Goal: Browse casually

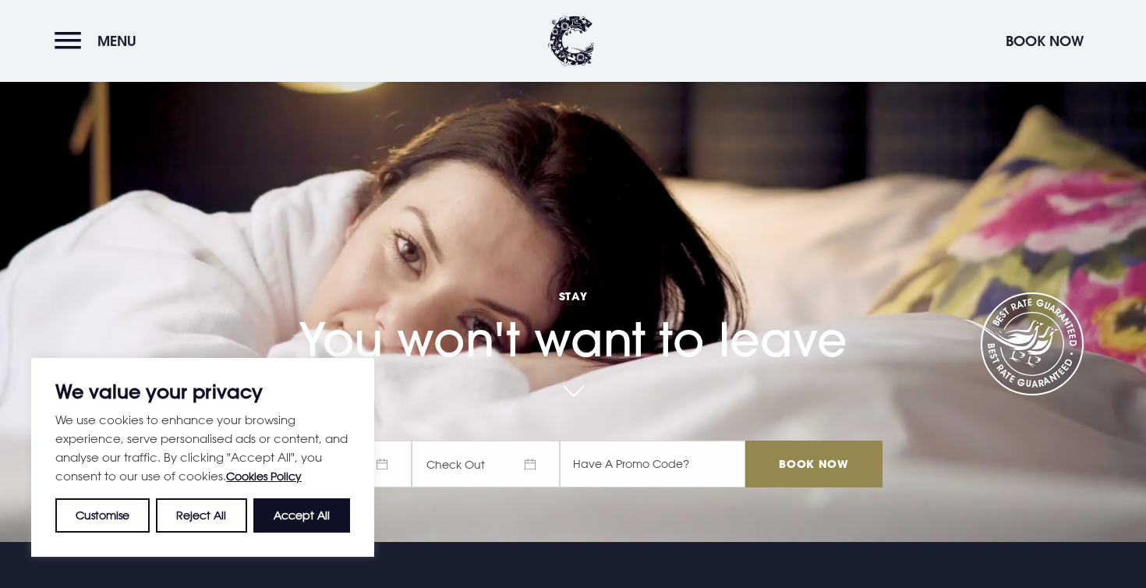
scroll to position [47, 0]
click at [323, 518] on button "Accept All" at bounding box center [301, 515] width 97 height 34
checkbox input "true"
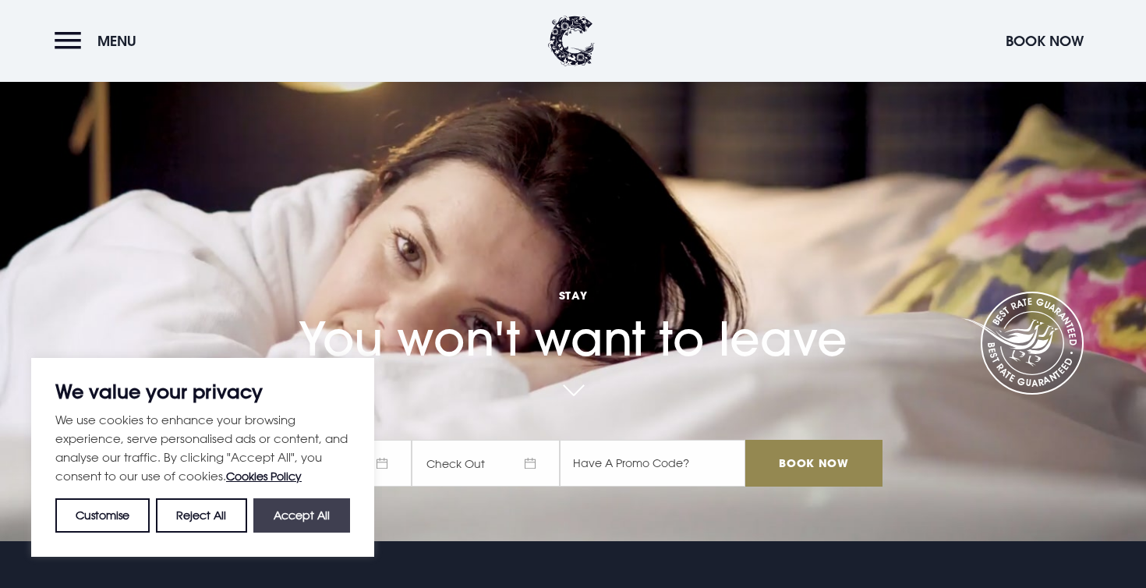
checkbox input "true"
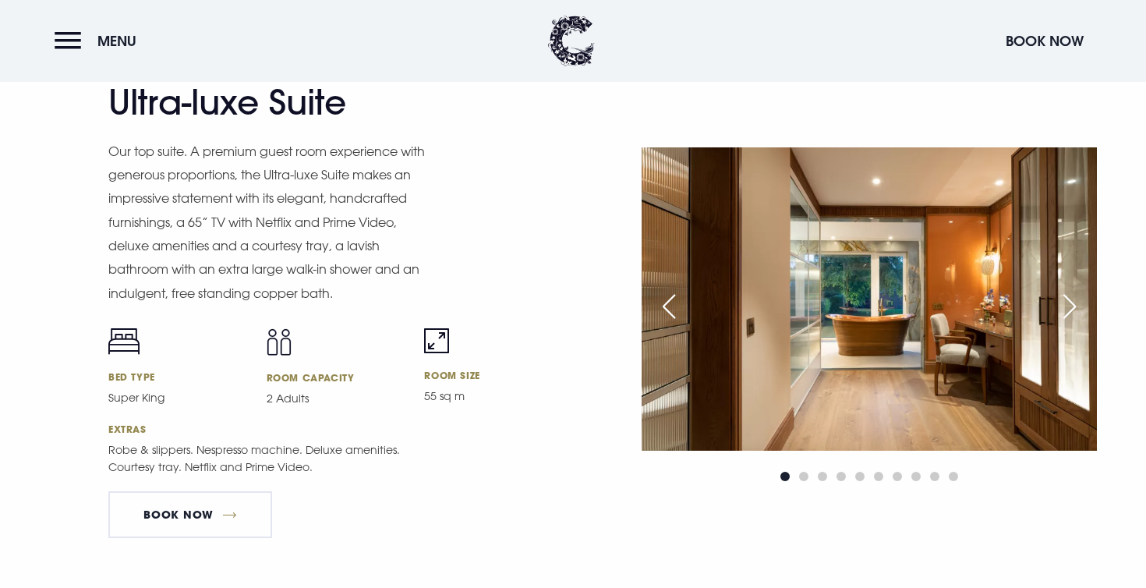
scroll to position [2031, 0]
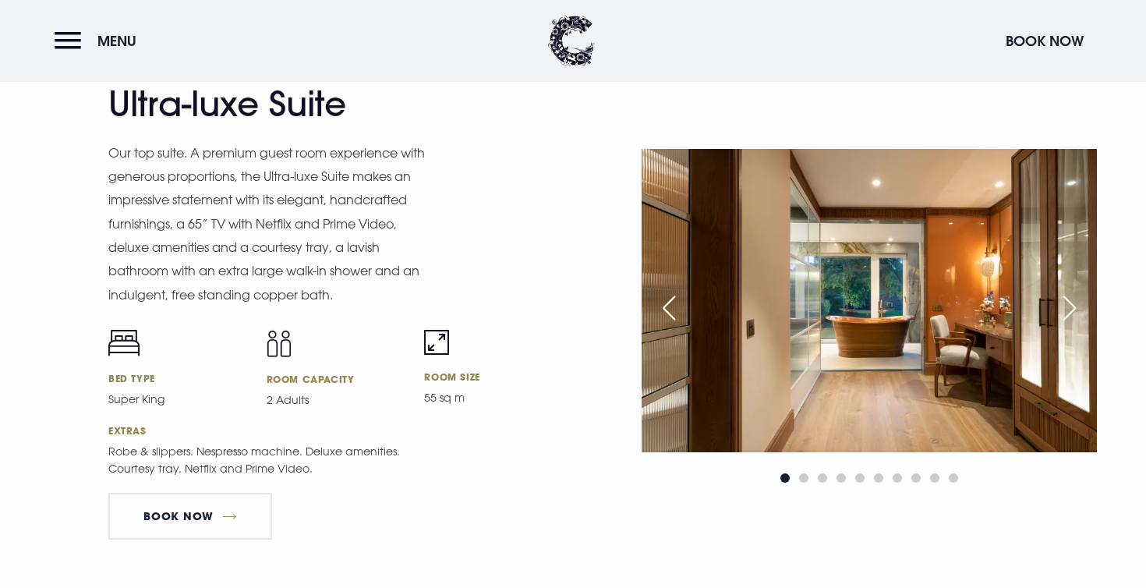
click at [1063, 309] on div "Next slide" at bounding box center [1069, 308] width 39 height 34
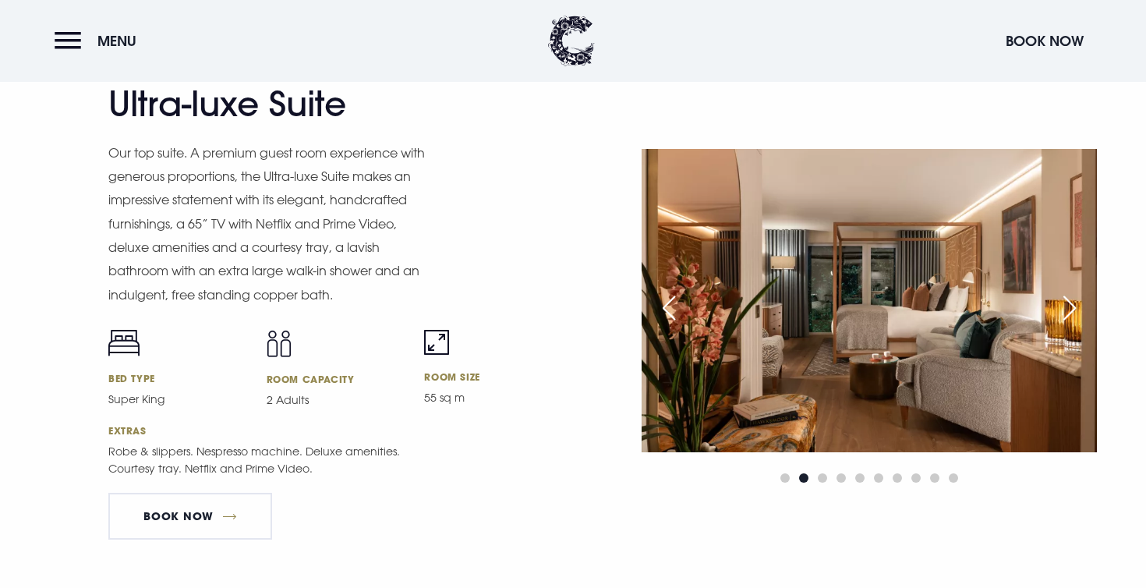
click at [1063, 309] on div "Next slide" at bounding box center [1069, 308] width 39 height 34
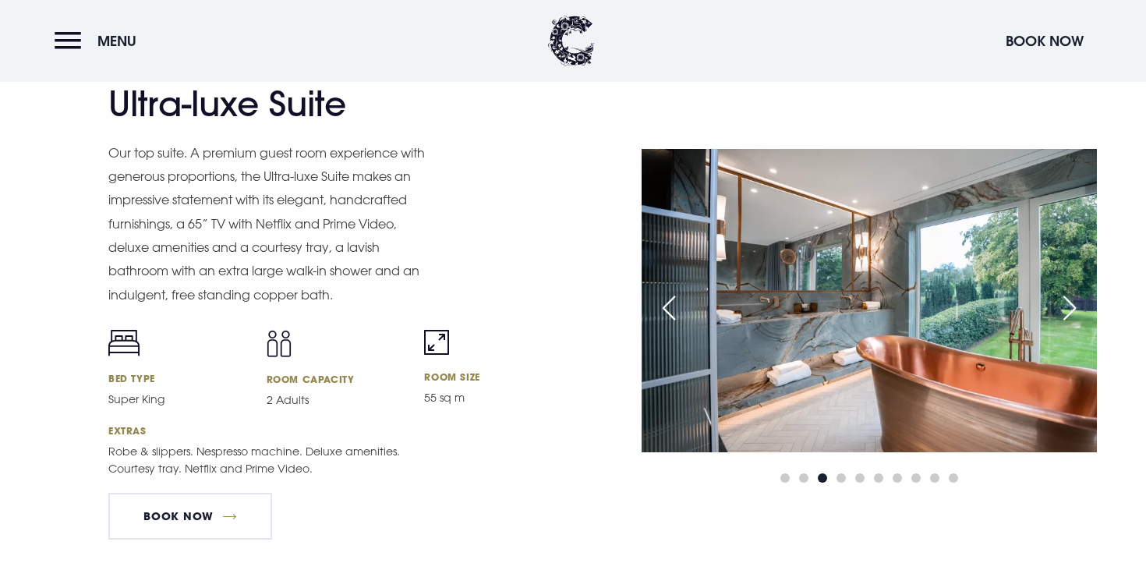
click at [1063, 309] on div "Next slide" at bounding box center [1069, 308] width 39 height 34
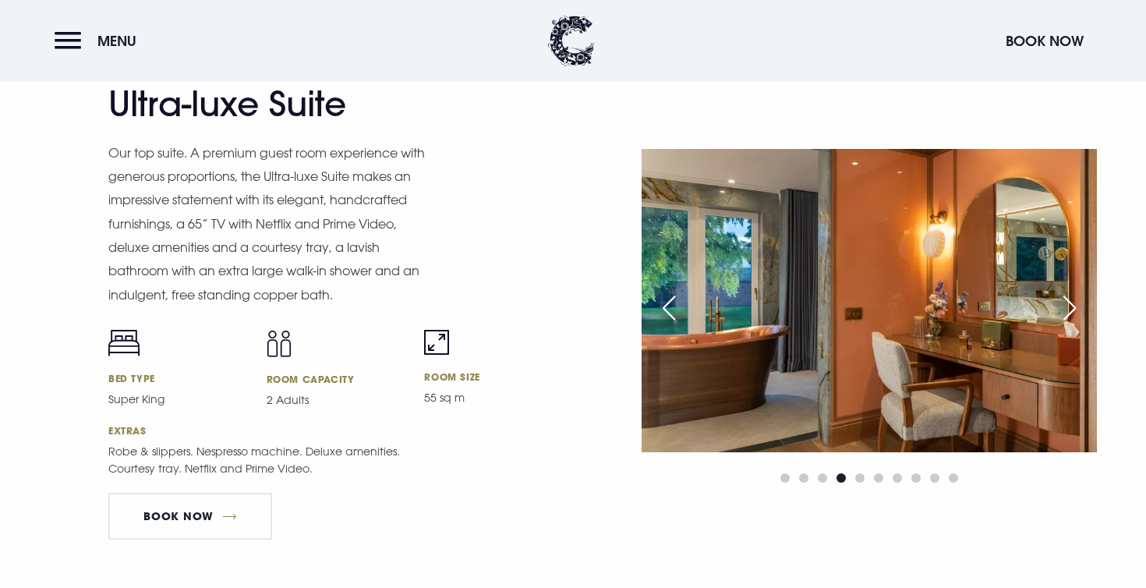
click at [1063, 309] on div "Next slide" at bounding box center [1069, 308] width 39 height 34
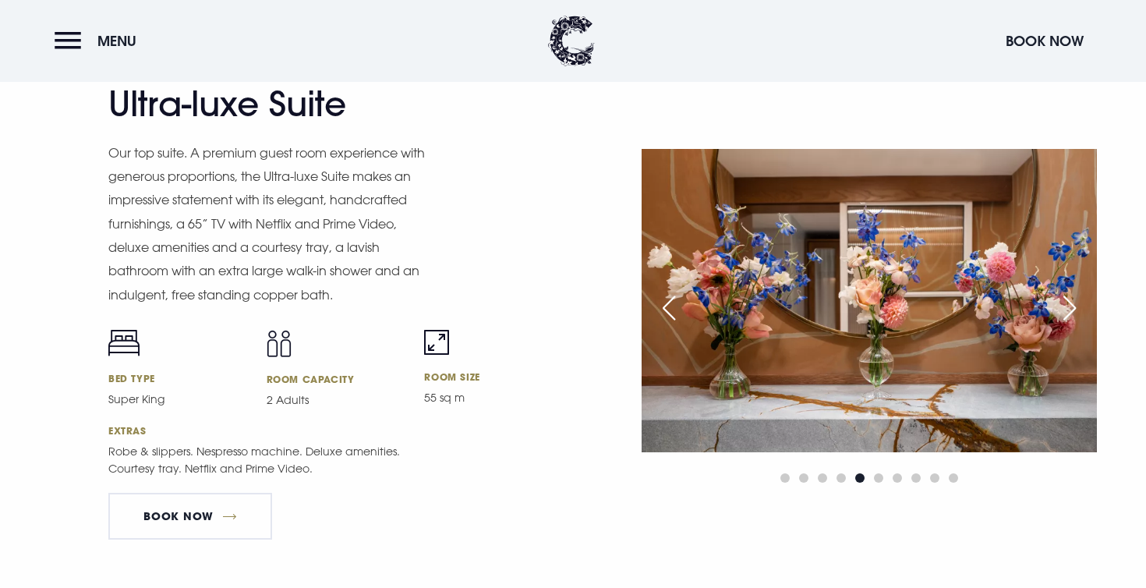
click at [1063, 309] on div "Next slide" at bounding box center [1069, 308] width 39 height 34
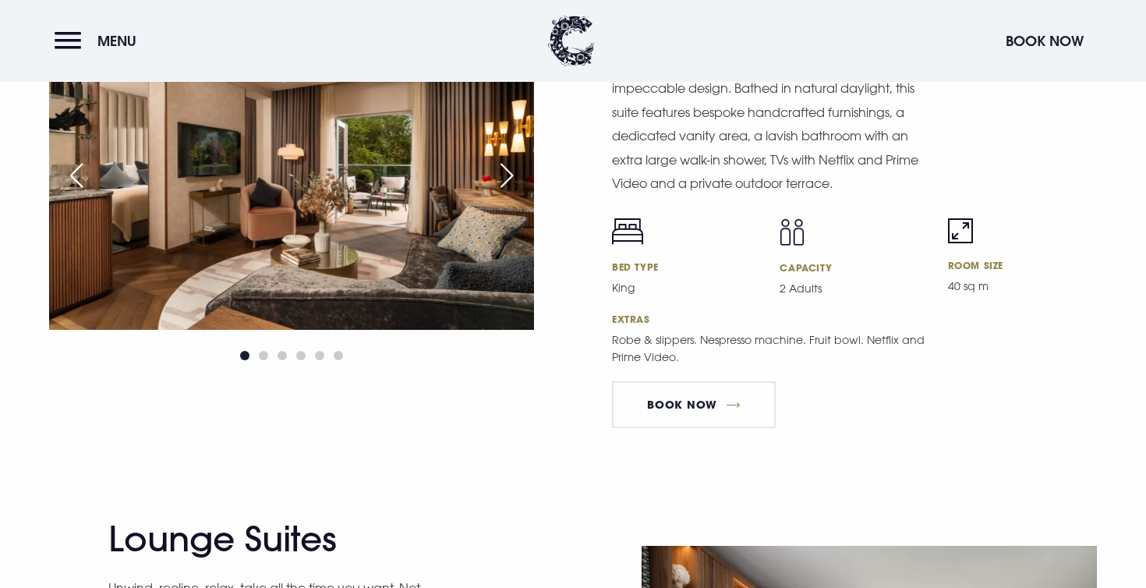
scroll to position [2708, 0]
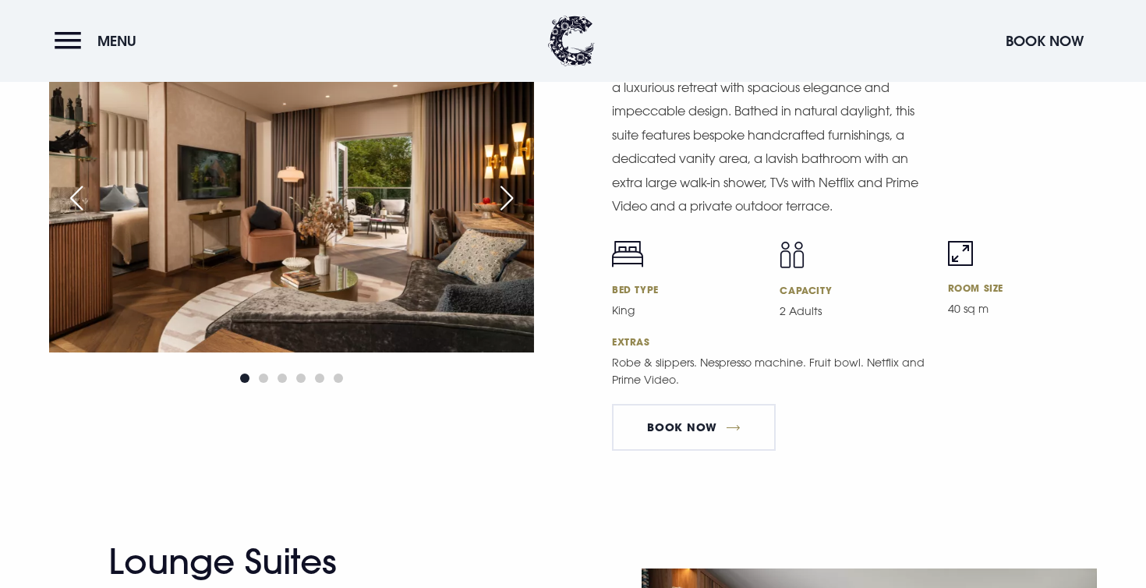
click at [507, 195] on div "Next slide" at bounding box center [506, 198] width 39 height 34
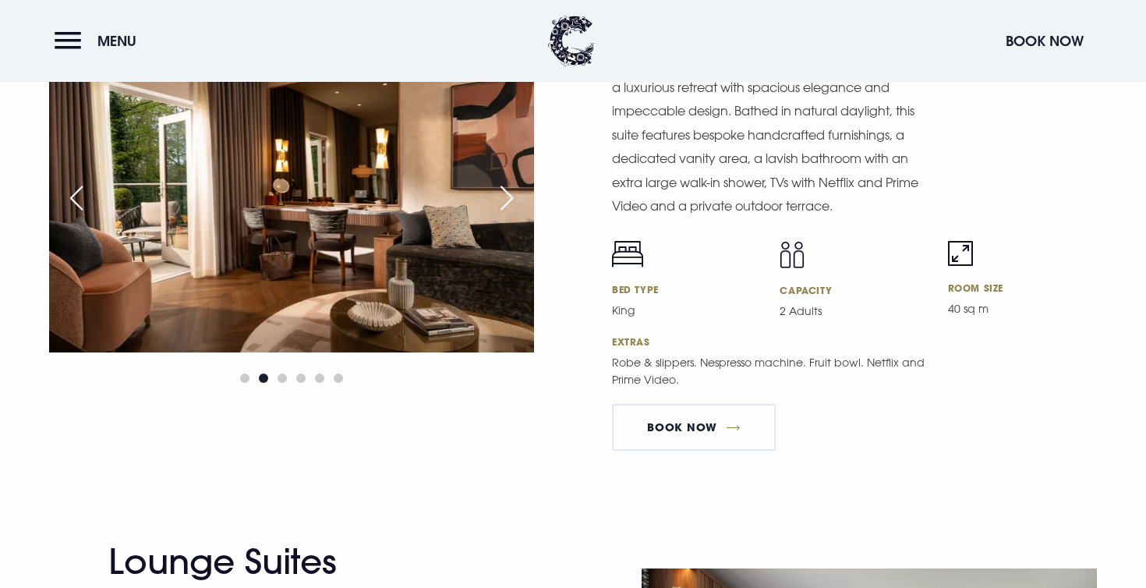
click at [74, 199] on div "Previous slide" at bounding box center [76, 198] width 39 height 34
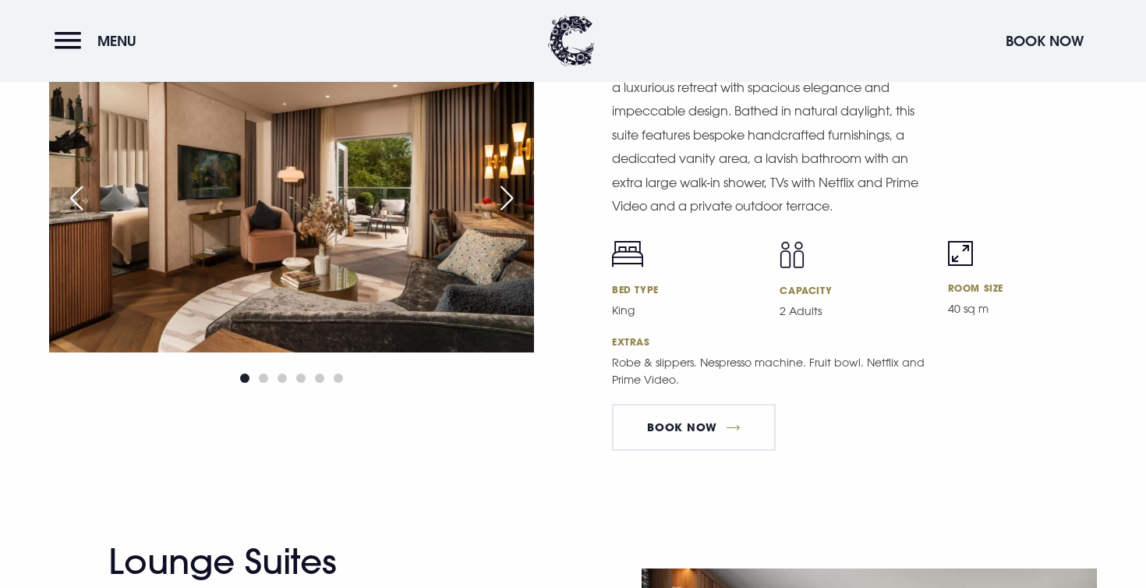
click at [500, 192] on div "Next slide" at bounding box center [506, 198] width 39 height 34
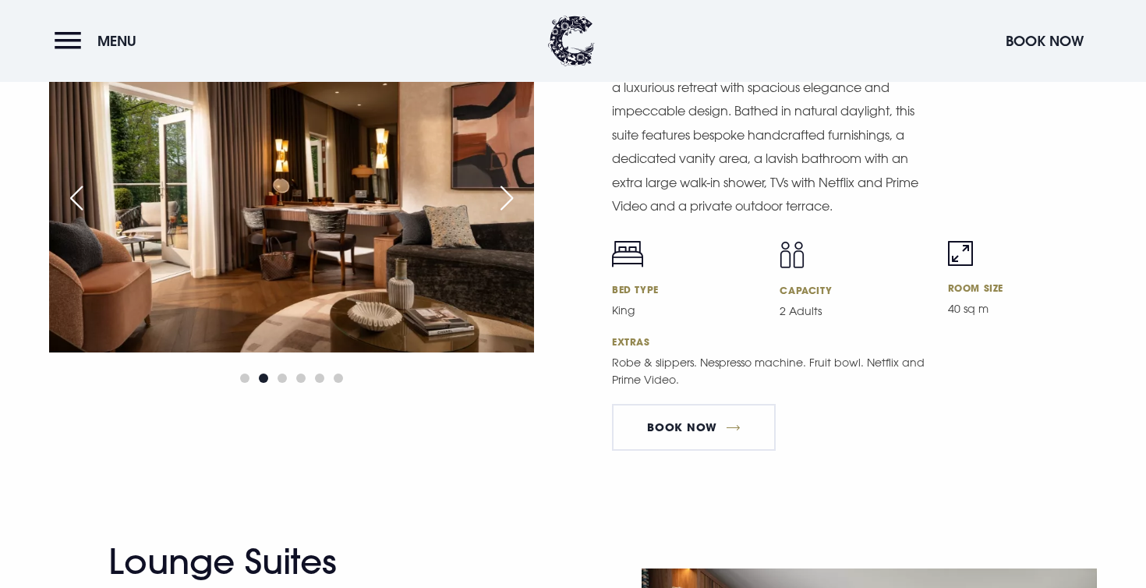
click at [500, 192] on div "Next slide" at bounding box center [506, 198] width 39 height 34
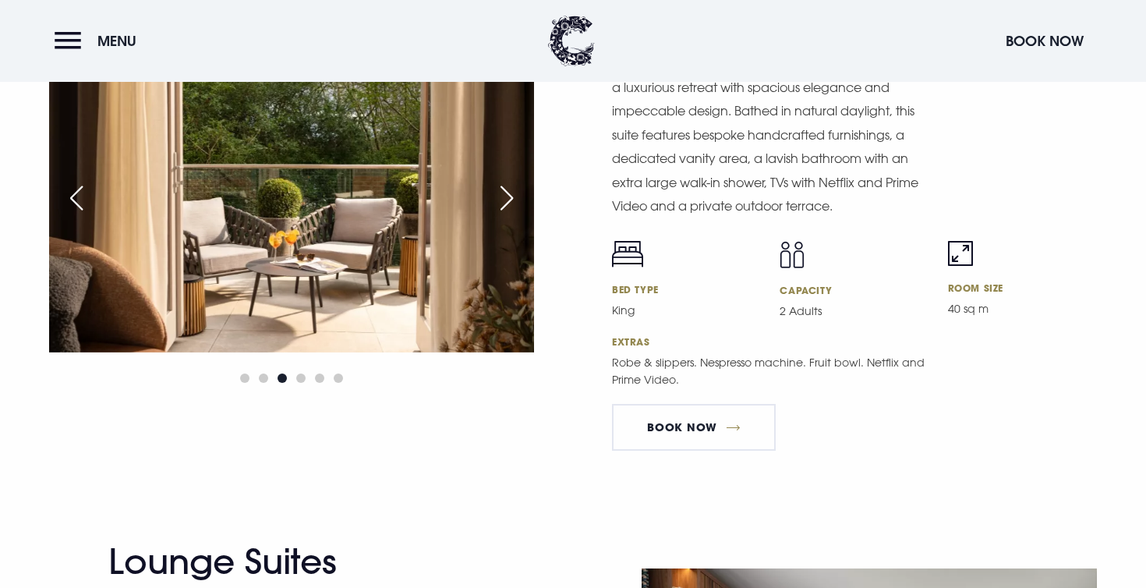
click at [500, 192] on div "Next slide" at bounding box center [506, 198] width 39 height 34
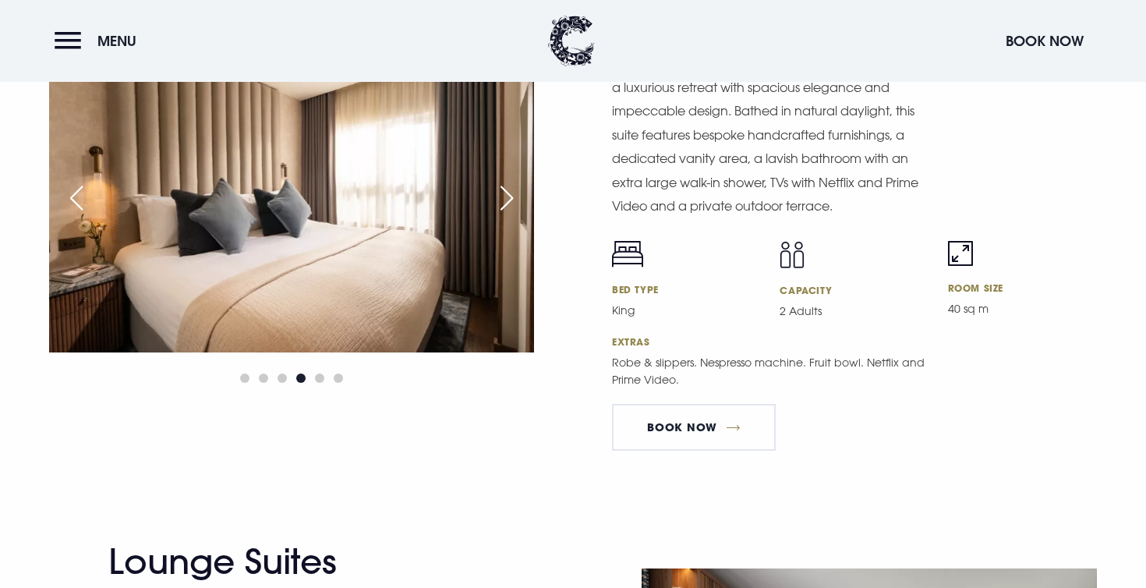
click at [500, 192] on div "Next slide" at bounding box center [506, 198] width 39 height 34
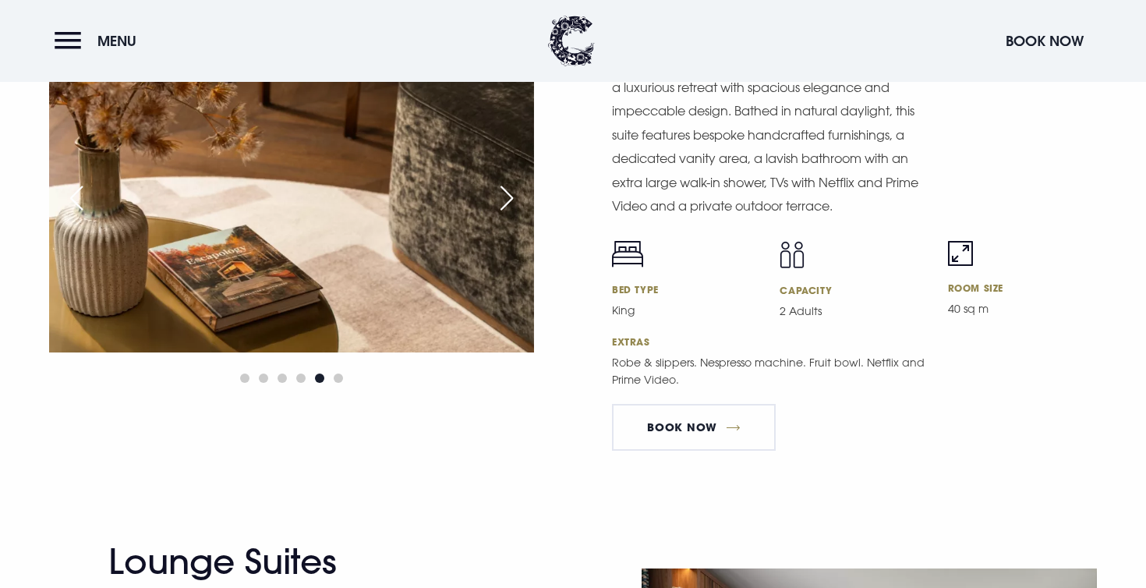
click at [500, 192] on div "Next slide" at bounding box center [506, 198] width 39 height 34
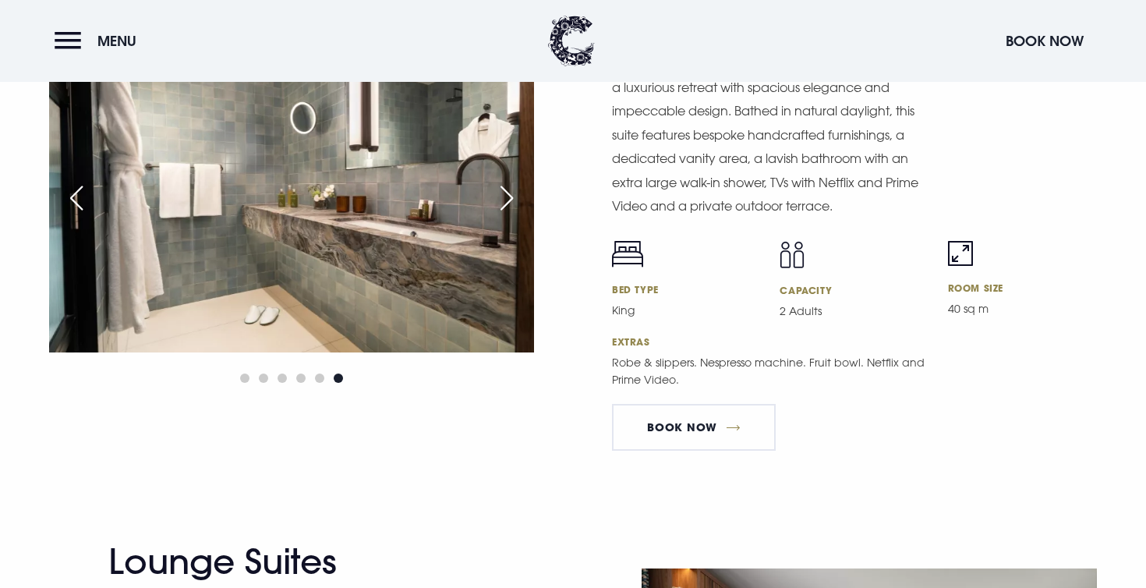
click at [500, 192] on div "Next slide" at bounding box center [506, 198] width 39 height 34
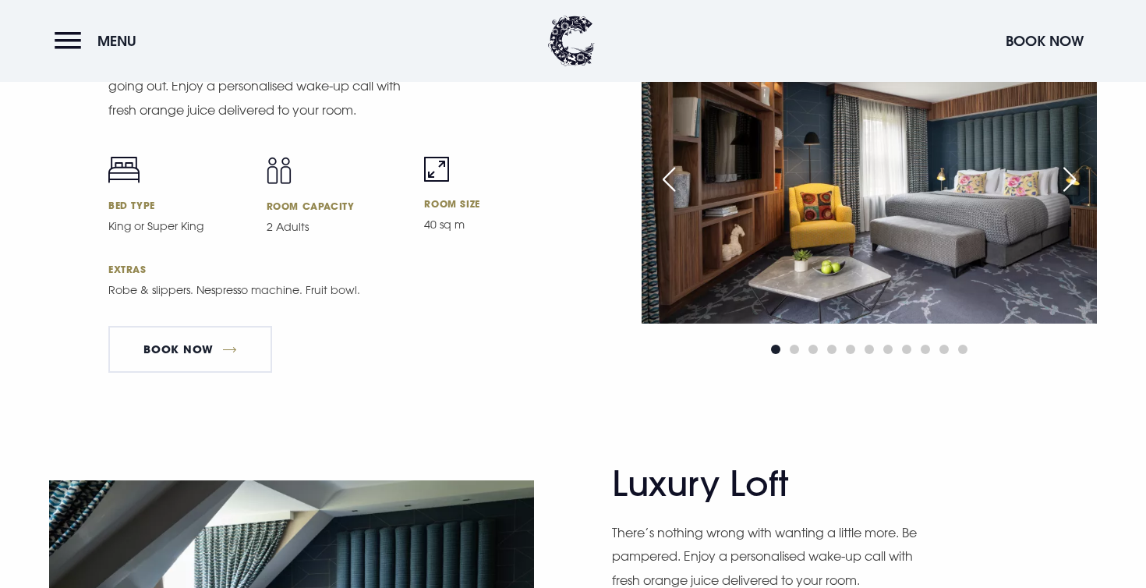
scroll to position [3234, 0]
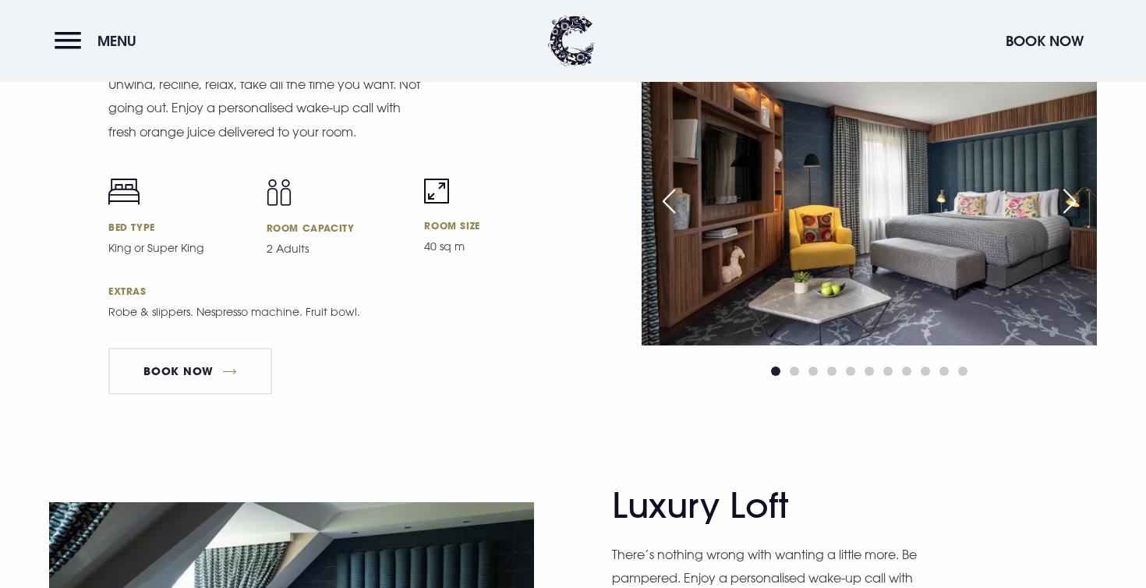
click at [1066, 196] on div "Next slide" at bounding box center [1069, 201] width 39 height 34
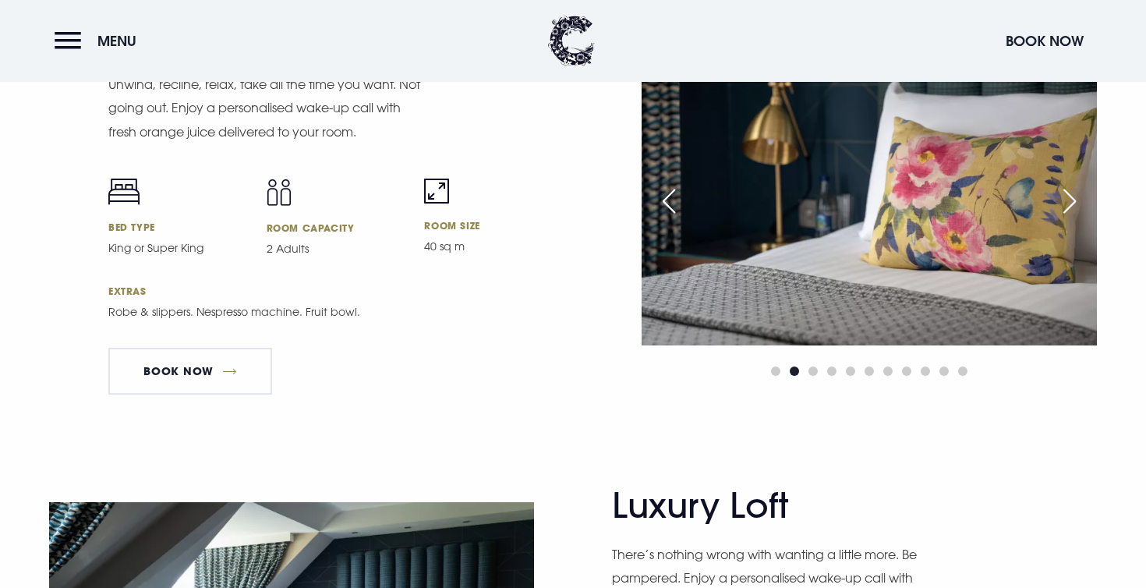
click at [1066, 196] on div "Next slide" at bounding box center [1069, 201] width 39 height 34
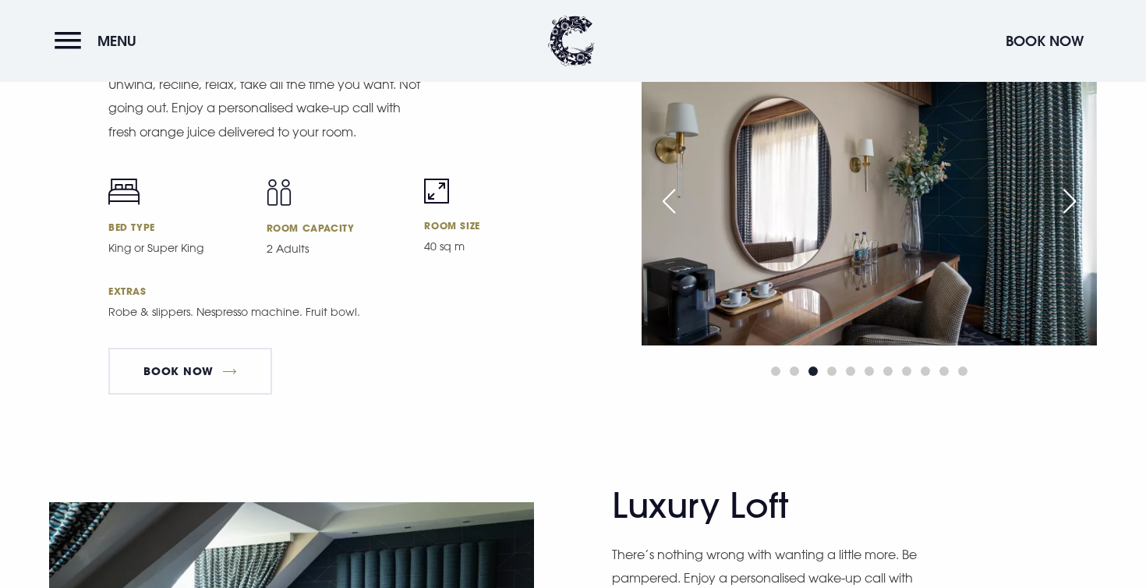
click at [1066, 196] on div "Next slide" at bounding box center [1069, 201] width 39 height 34
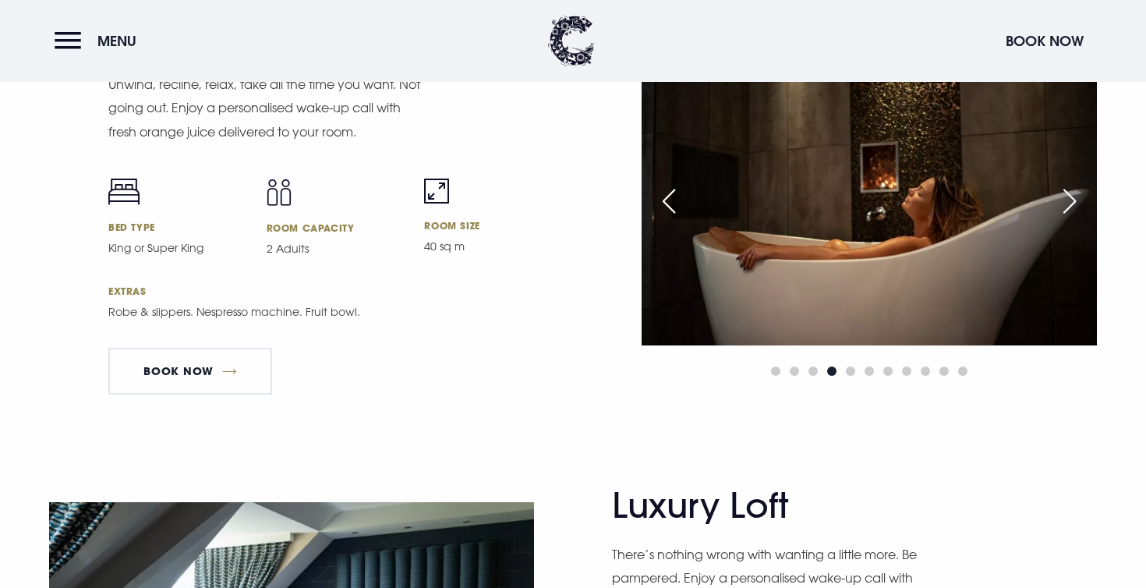
click at [1066, 196] on div "Next slide" at bounding box center [1069, 201] width 39 height 34
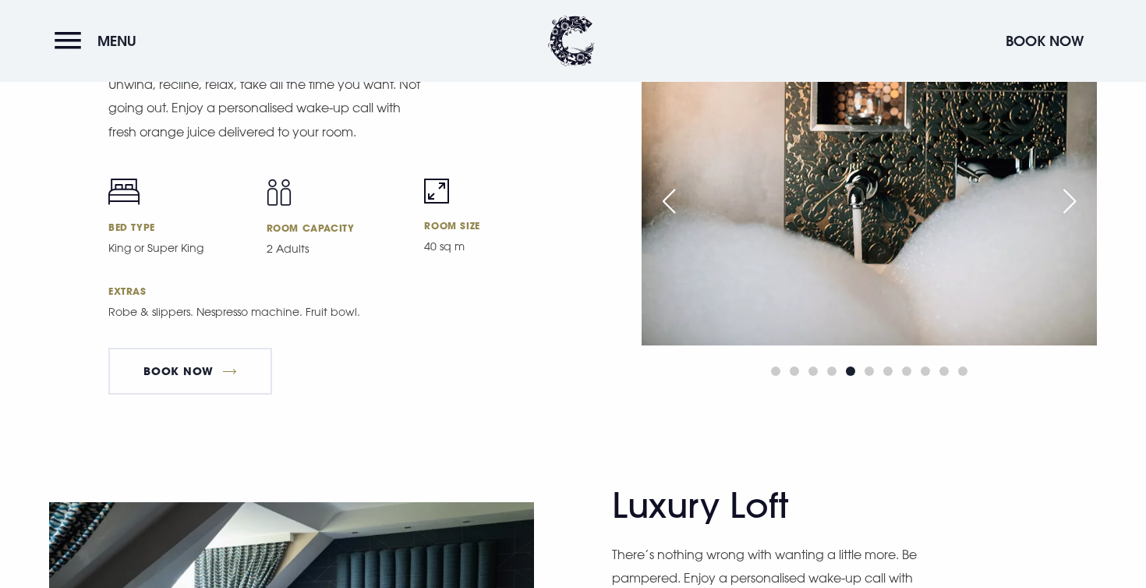
click at [1066, 196] on div "Next slide" at bounding box center [1069, 201] width 39 height 34
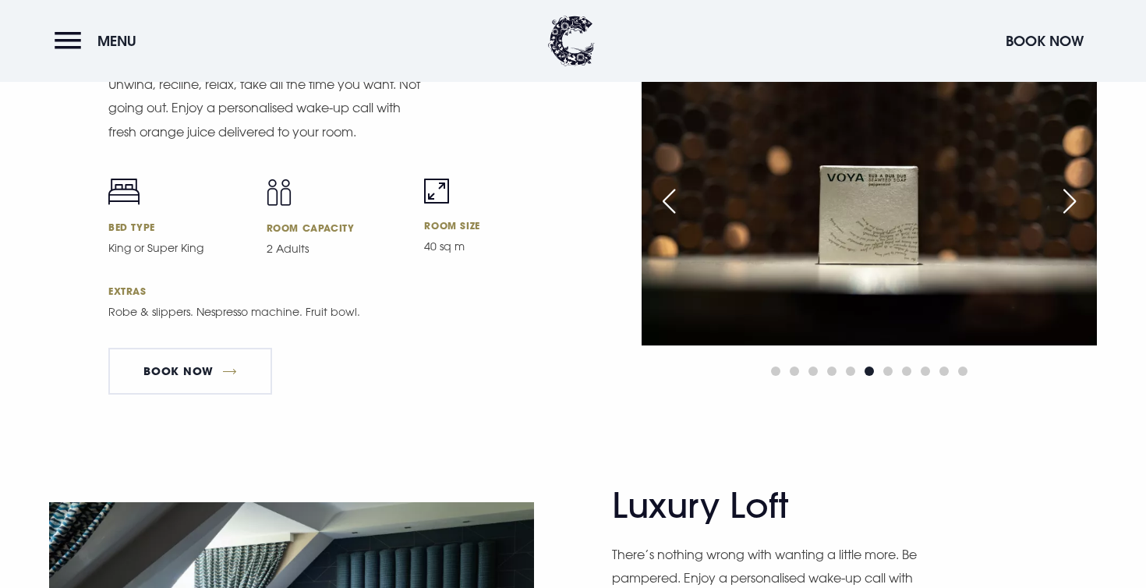
click at [1066, 196] on div "Next slide" at bounding box center [1069, 201] width 39 height 34
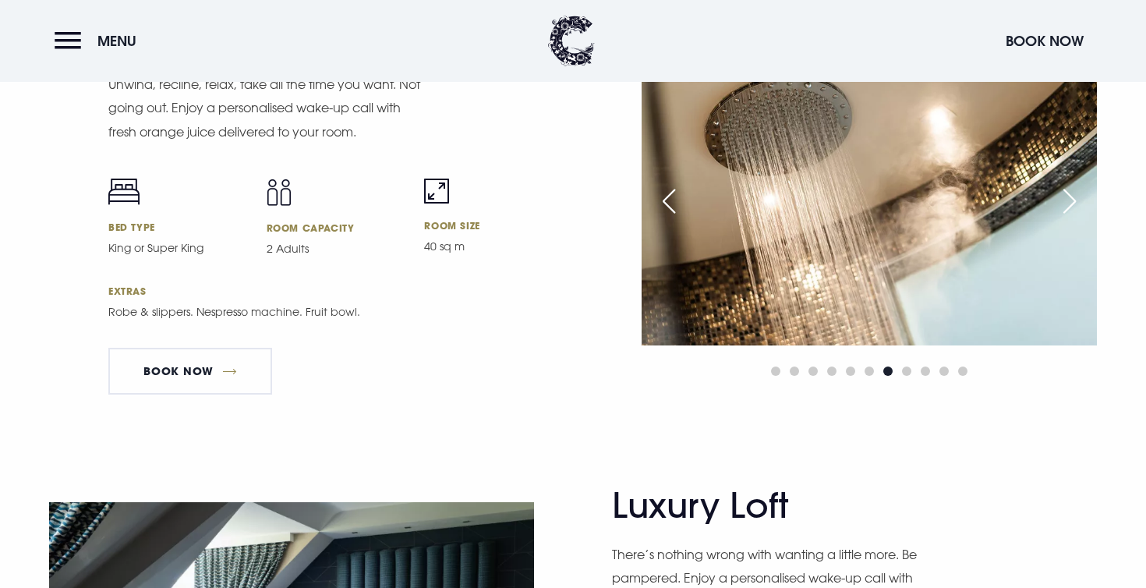
click at [1066, 196] on div "Next slide" at bounding box center [1069, 201] width 39 height 34
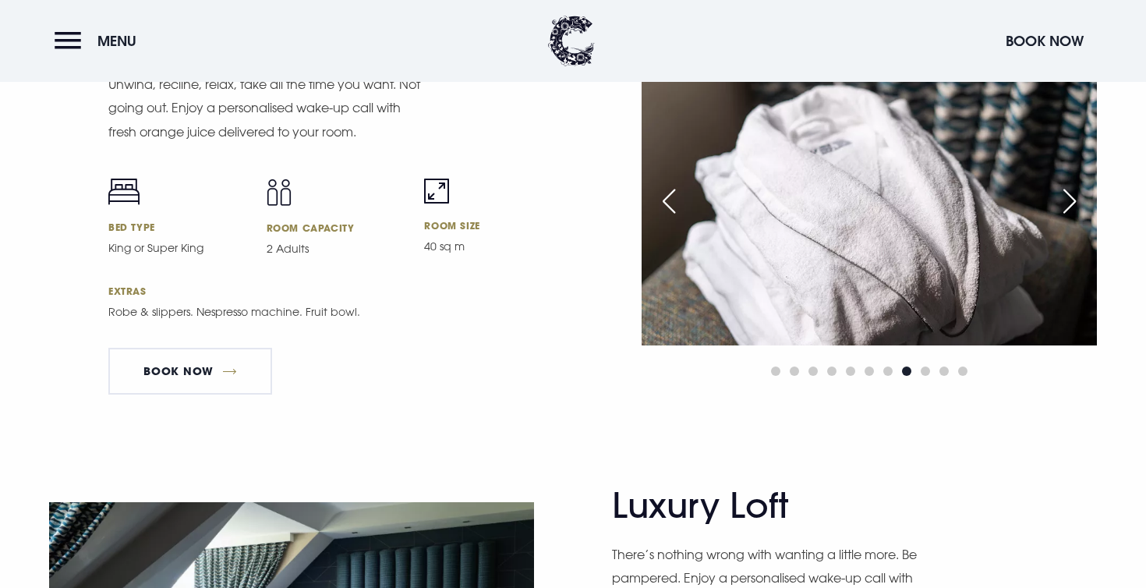
click at [1066, 196] on div "Next slide" at bounding box center [1069, 201] width 39 height 34
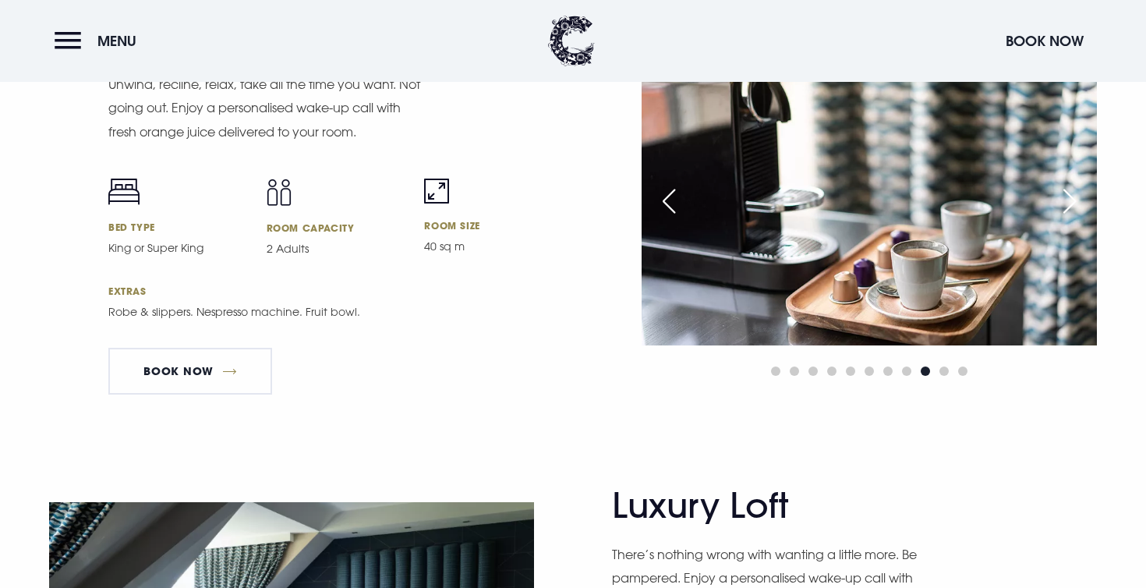
click at [1066, 197] on div "Next slide" at bounding box center [1069, 201] width 39 height 34
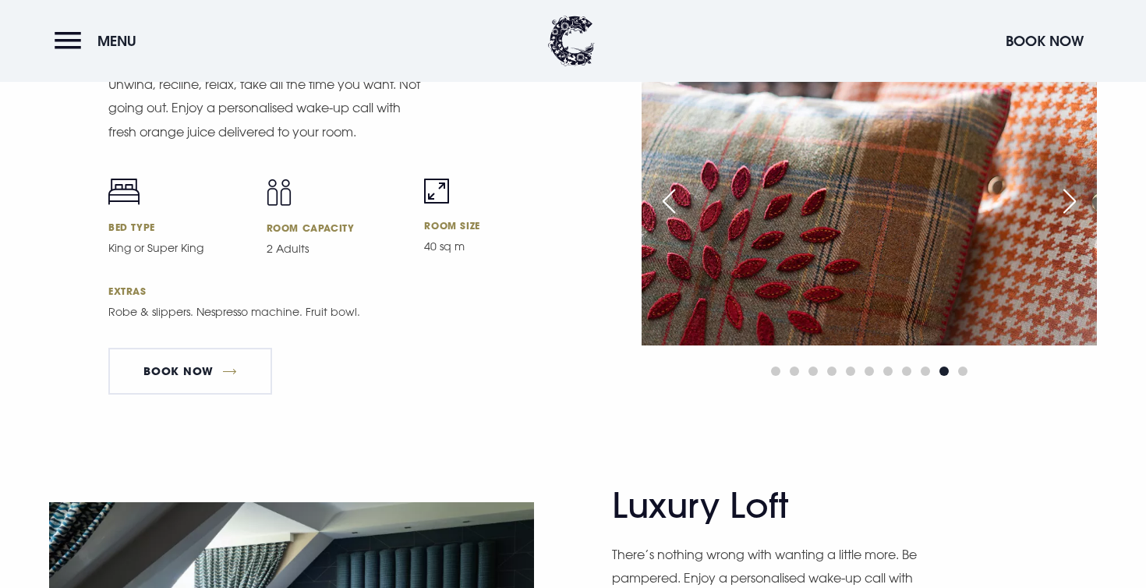
click at [1066, 197] on div "Next slide" at bounding box center [1069, 201] width 39 height 34
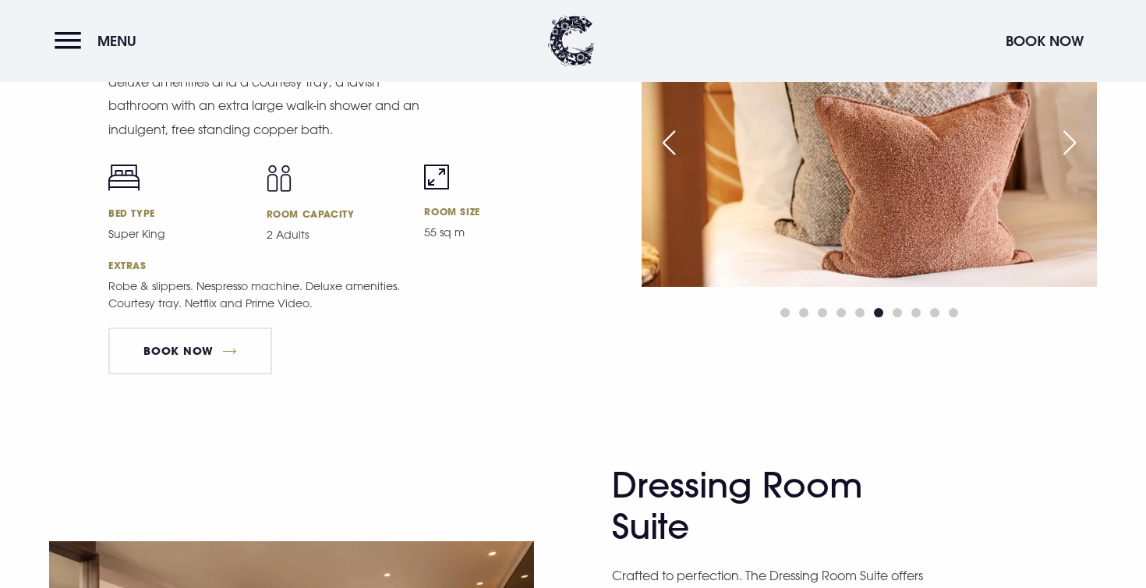
scroll to position [2151, 0]
